Goal: Complete application form

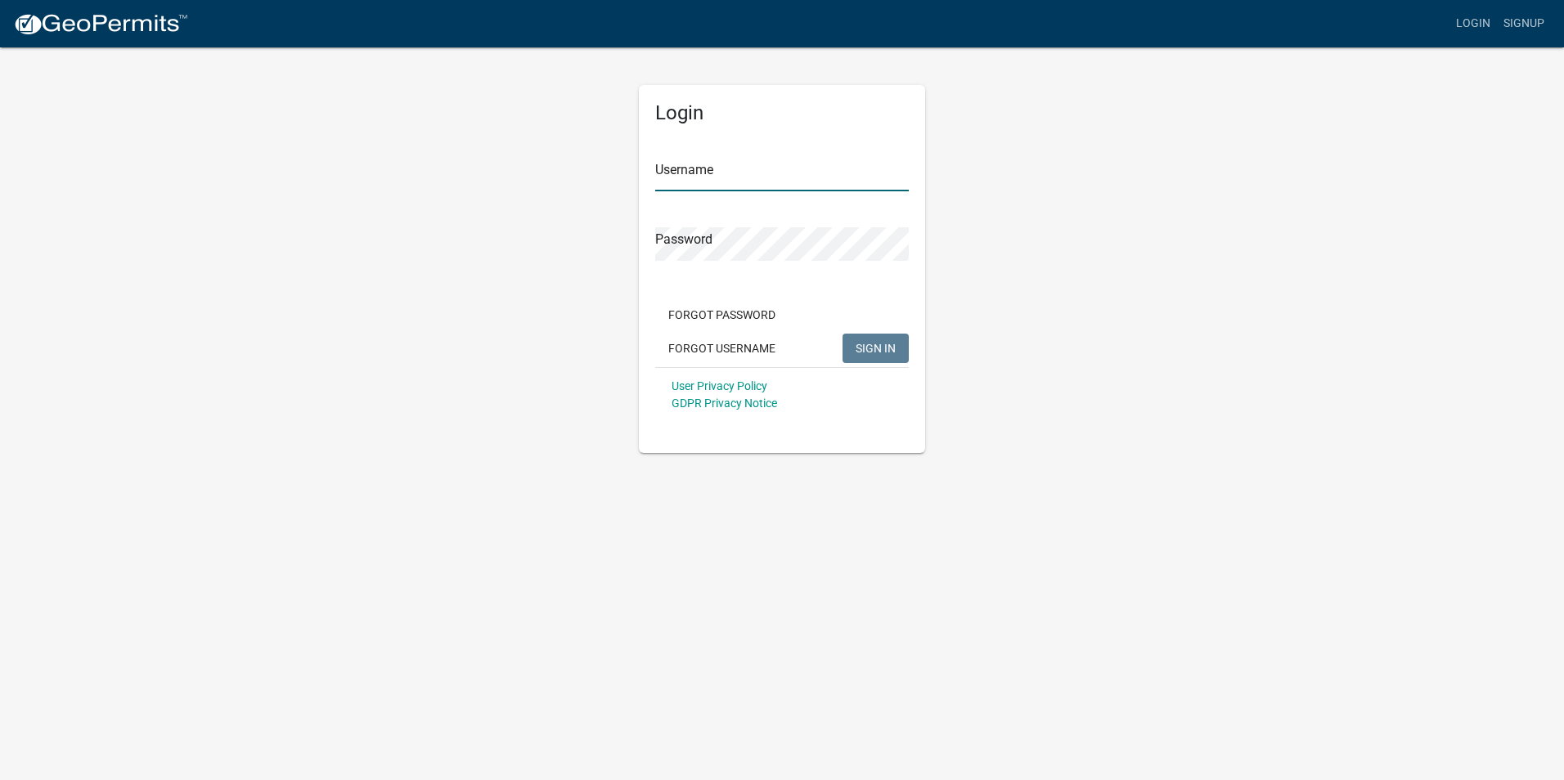
click at [735, 176] on input "Username" at bounding box center [782, 175] width 254 height 34
type input "PacemakerBuildings"
click at [842, 334] on button "SIGN IN" at bounding box center [875, 348] width 66 height 29
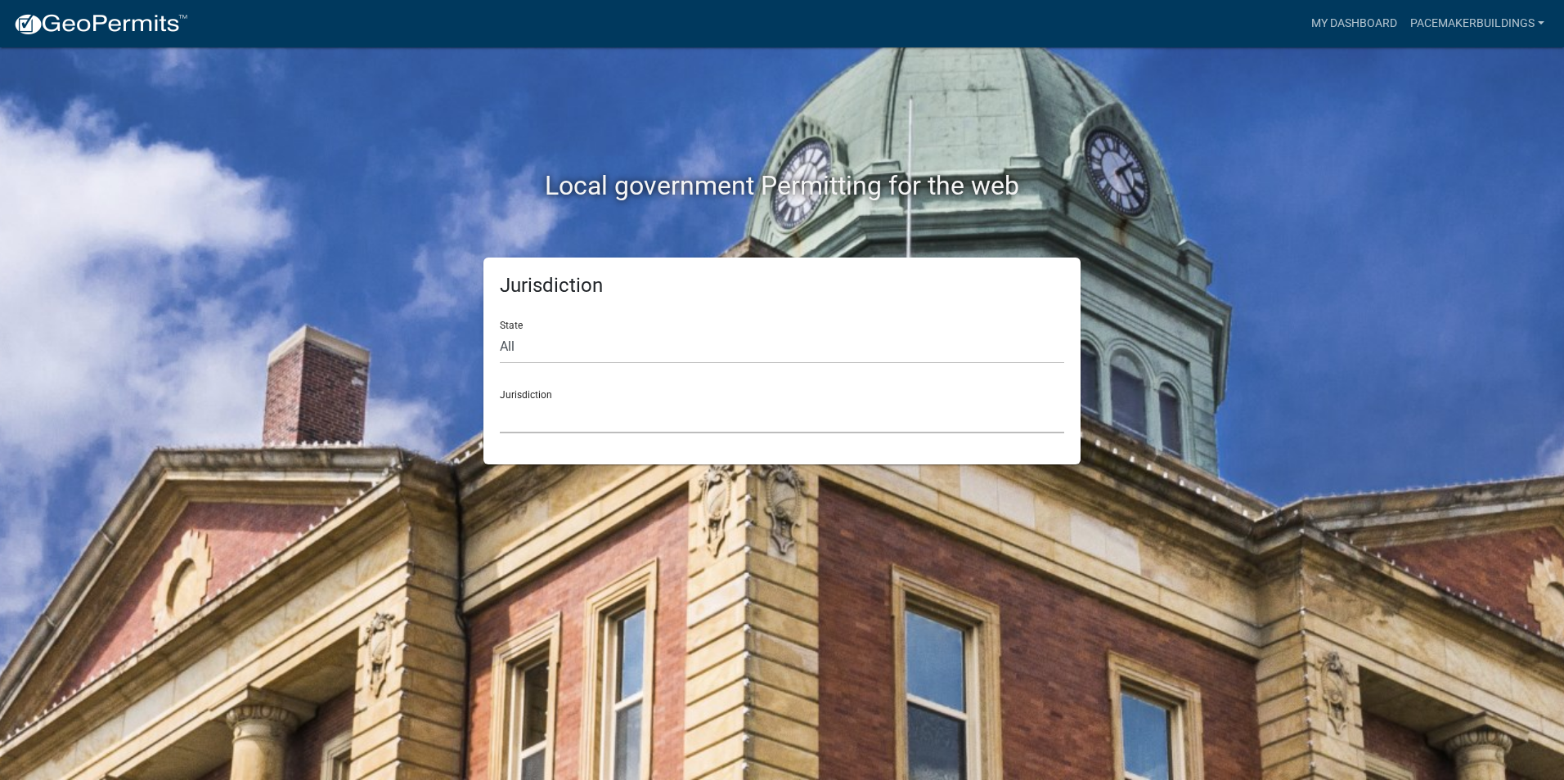
click at [629, 411] on select "Custer County, Colorado Carroll County, Georgia Cook County, Georgia Crawford C…" at bounding box center [782, 417] width 564 height 34
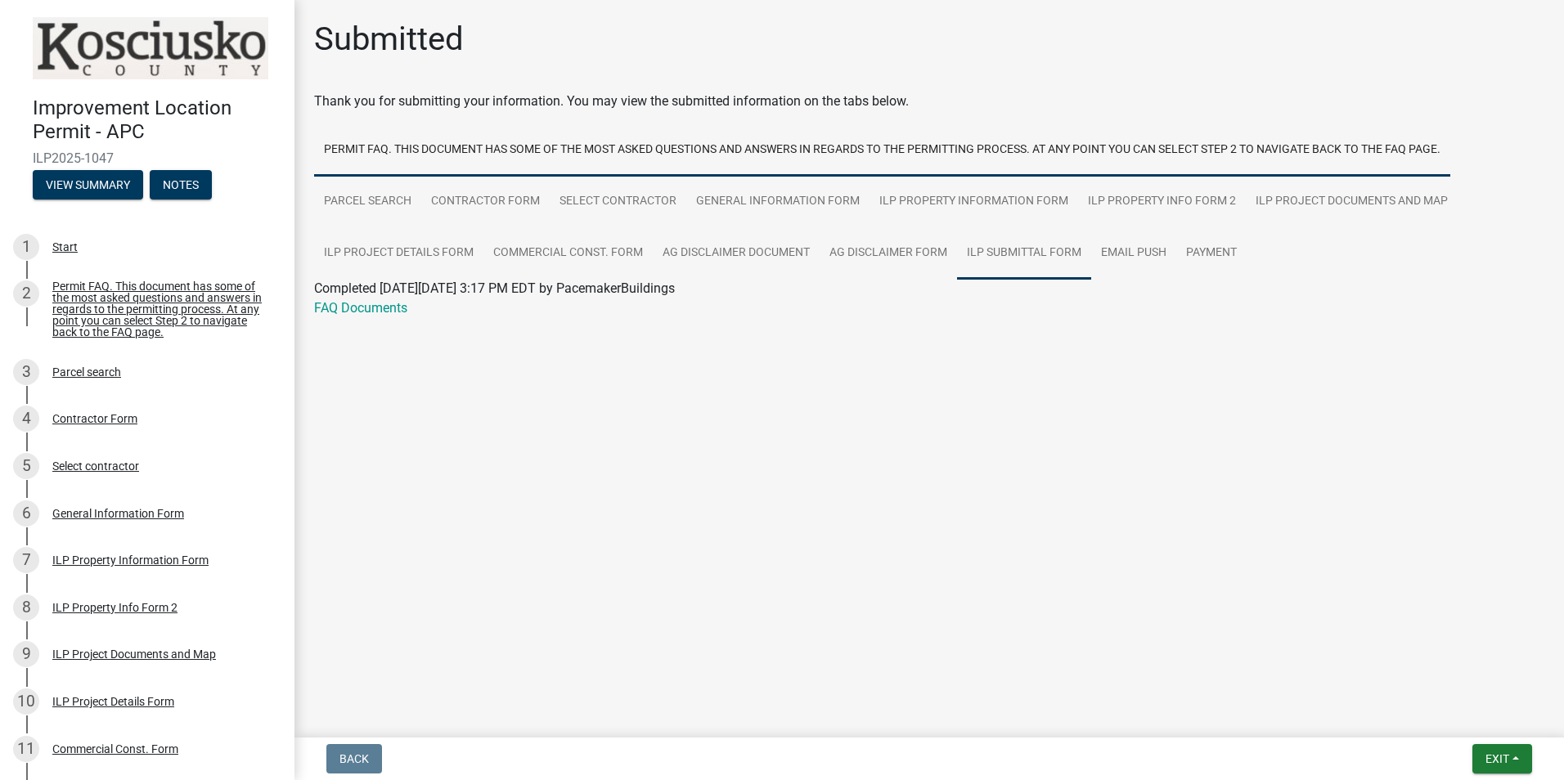
click at [1014, 256] on link "ILP Submittal Form" at bounding box center [1024, 253] width 134 height 52
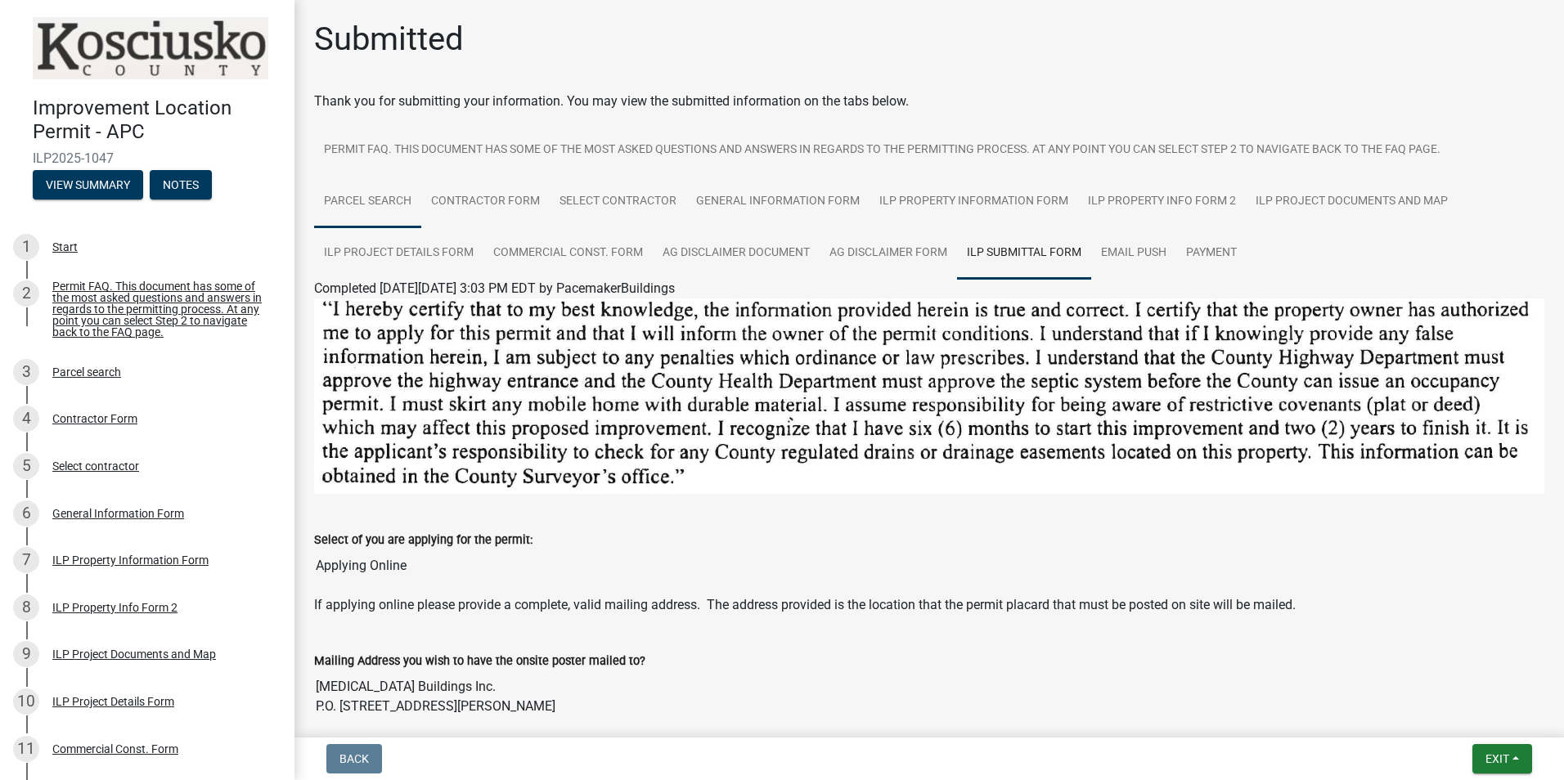
click at [385, 199] on link "Parcel search" at bounding box center [367, 202] width 107 height 52
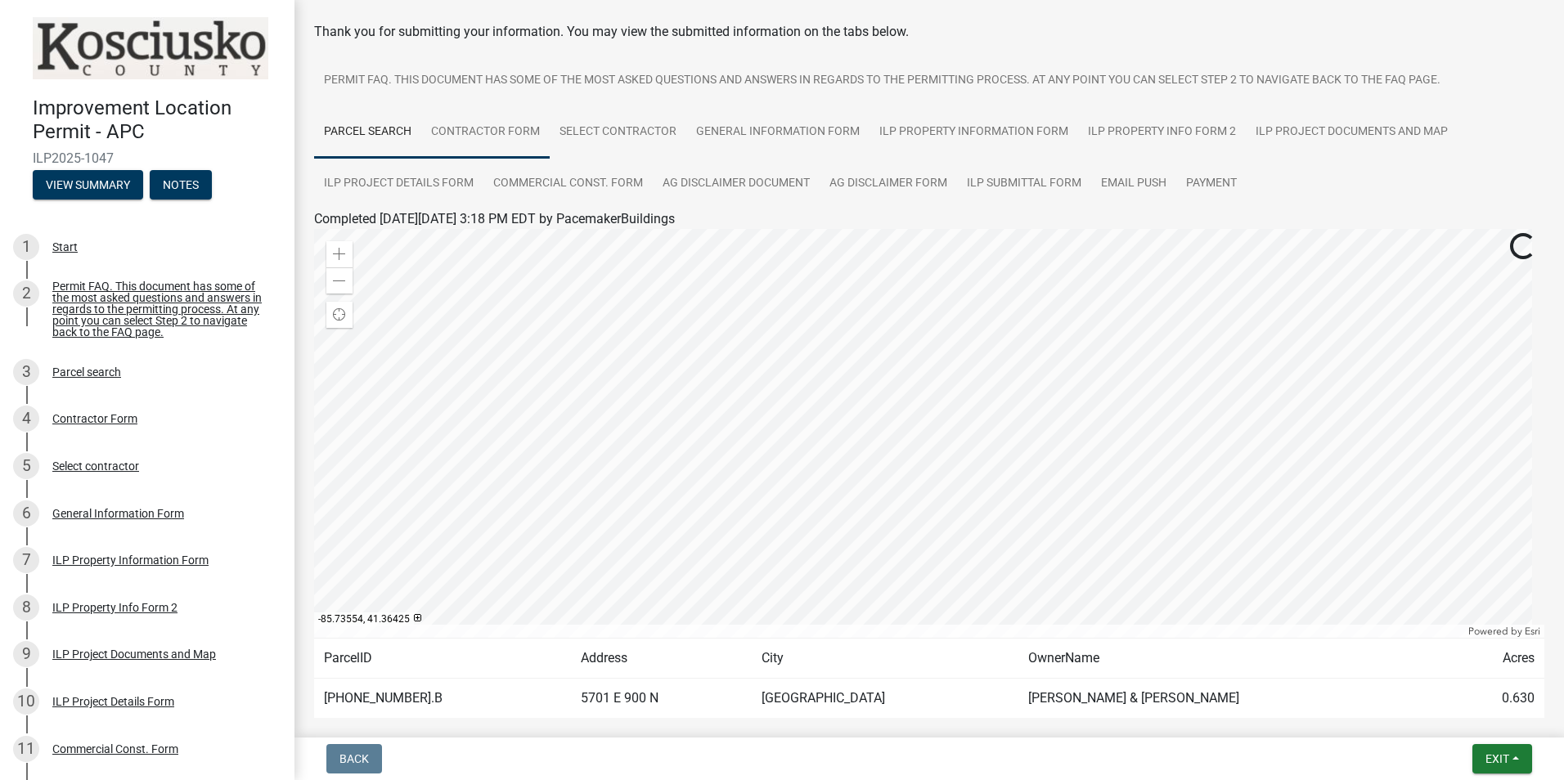
scroll to position [153, 0]
